Goal: Information Seeking & Learning: Find specific fact

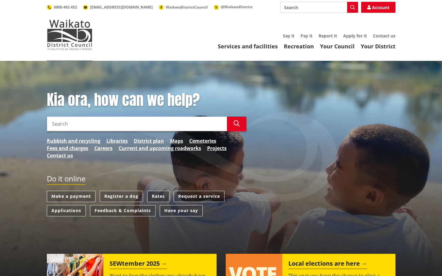
click at [154, 196] on link "Rates" at bounding box center [158, 196] width 22 height 11
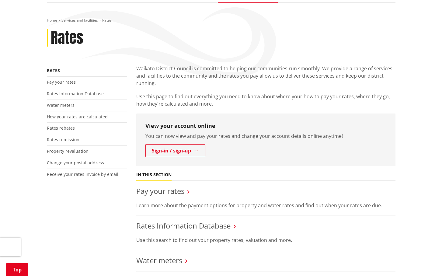
scroll to position [71, 0]
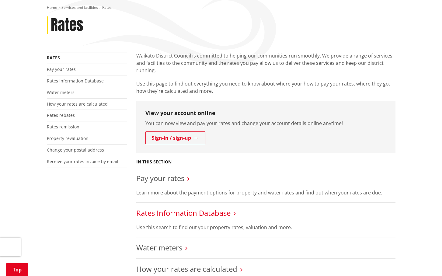
click at [167, 211] on link "Rates Information Database" at bounding box center [183, 213] width 94 height 10
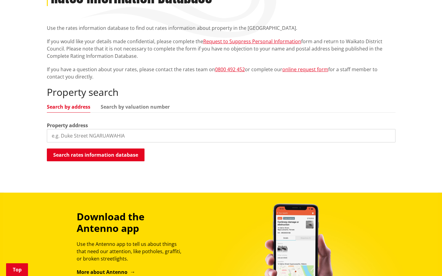
scroll to position [142, 0]
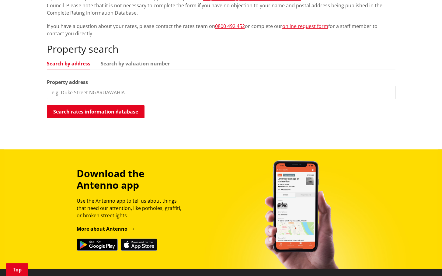
click at [92, 93] on input "search" at bounding box center [221, 92] width 348 height 13
type input "4 matawhero"
click at [121, 109] on button "Search rates information database" at bounding box center [96, 111] width 98 height 13
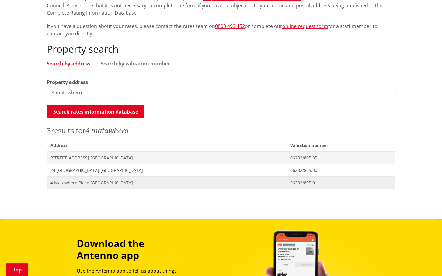
click at [85, 179] on span "Address [STREET_ADDRESS][GEOGRAPHIC_DATA]" at bounding box center [167, 182] width 240 height 12
